Goal: Browse casually: Explore the website without a specific task or goal

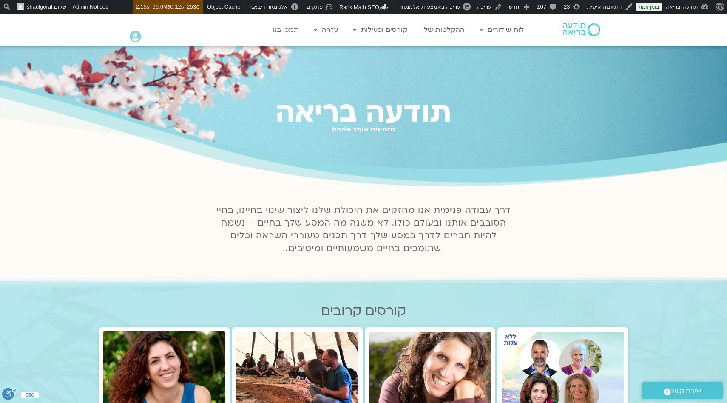
drag, startPoint x: 513, startPoint y: 208, endPoint x: 274, endPoint y: 260, distance: 244.2
click at [273, 260] on div "דרך עבודה פנימית אנו מחזקים את היכולת שלנו ליצור שינוי בחיינו, בחיי הסובבים אות…" at bounding box center [363, 232] width 305 height 57
click at [274, 260] on div "דרך עבודה פנימית אנו מחזקים את היכולת שלנו ליצור שינוי בחיינו, בחיי הסובבים אות…" at bounding box center [363, 232] width 305 height 57
drag, startPoint x: 284, startPoint y: 252, endPoint x: 509, endPoint y: 208, distance: 229.8
click at [509, 207] on p "דרך עבודה פנימית אנו מחזקים את היכולת שלנו ליצור שינוי בחיינו, בחיי הסובבים אות…" at bounding box center [363, 229] width 305 height 51
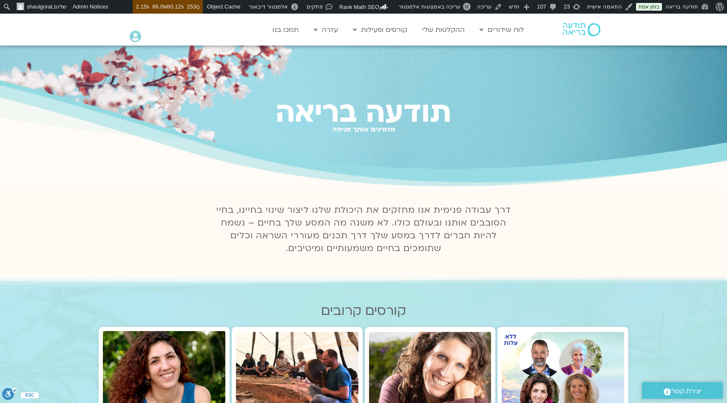
click at [509, 208] on p "דרך עבודה פנימית אנו מחזקים את היכולת שלנו ליצור שינוי בחיינו, בחיי הסובבים אות…" at bounding box center [363, 229] width 305 height 51
drag, startPoint x: 271, startPoint y: 250, endPoint x: 433, endPoint y: 108, distance: 215.8
click at [455, 108] on h1 "תודעה בריאה" at bounding box center [363, 113] width 727 height 32
drag, startPoint x: 456, startPoint y: 105, endPoint x: 269, endPoint y: 264, distance: 244.7
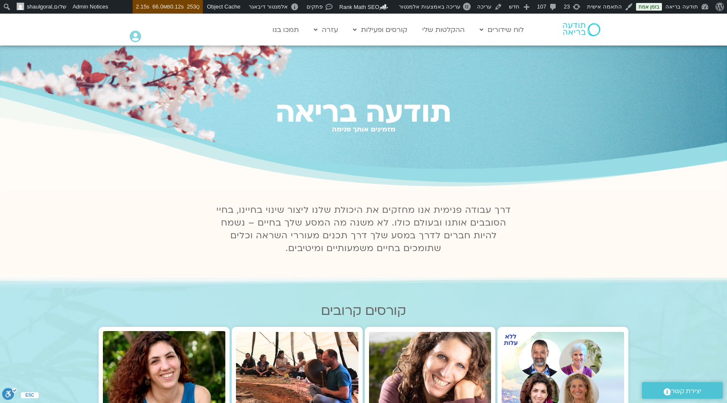
click at [269, 264] on div "דרך עבודה פנימית אנו מחזקים את היכולת שלנו ליצור שינוי בחיינו, בחיי הסובבים אות…" at bounding box center [363, 232] width 313 height 66
drag, startPoint x: 269, startPoint y: 255, endPoint x: 440, endPoint y: 96, distance: 233.5
click at [440, 97] on h1 "תודעה בריאה" at bounding box center [363, 113] width 727 height 32
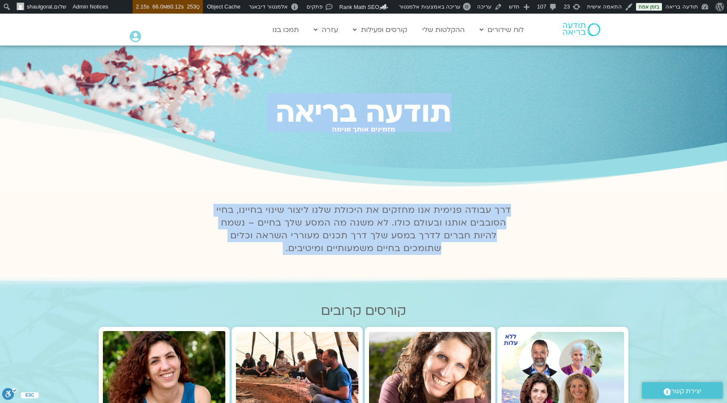
drag, startPoint x: 456, startPoint y: 99, endPoint x: 280, endPoint y: 272, distance: 246.9
click at [280, 272] on div at bounding box center [363, 269] width 485 height 9
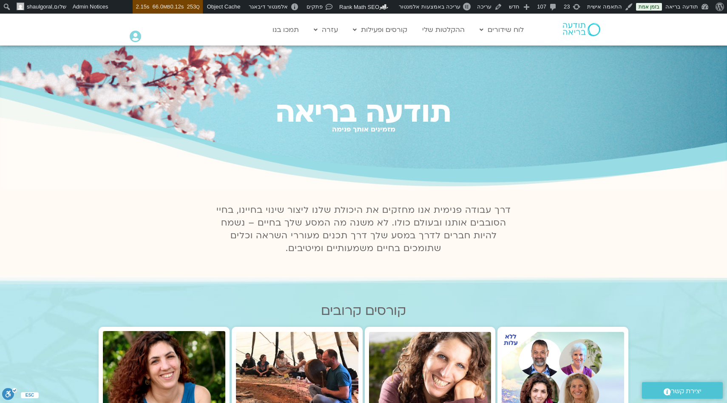
drag, startPoint x: 278, startPoint y: 254, endPoint x: 455, endPoint y: 91, distance: 240.5
click at [455, 91] on div "תודעה בריאה מזמינים אותך פנימה" at bounding box center [363, 118] width 727 height 145
drag, startPoint x: 455, startPoint y: 97, endPoint x: 270, endPoint y: 260, distance: 246.8
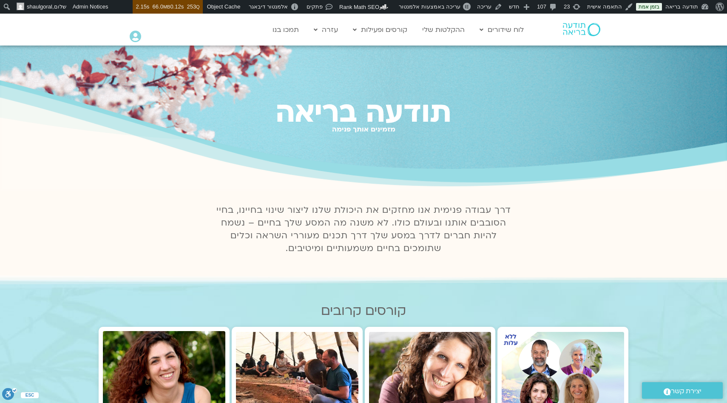
click at [270, 260] on div "דרך עבודה פנימית אנו מחזקים את היכולת שלנו ליצור שינוי בחיינו, בחיי הסובבים אות…" at bounding box center [363, 232] width 305 height 57
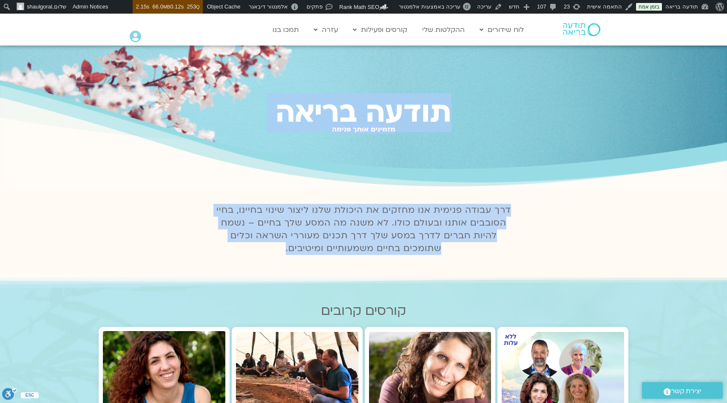
drag, startPoint x: 270, startPoint y: 260, endPoint x: 481, endPoint y: 81, distance: 277.4
click at [481, 81] on div "תודעה בריאה מזמינים אותך פנימה" at bounding box center [363, 118] width 727 height 145
drag, startPoint x: 446, startPoint y: 115, endPoint x: 312, endPoint y: 294, distance: 223.7
